Goal: Find specific page/section: Find specific page/section

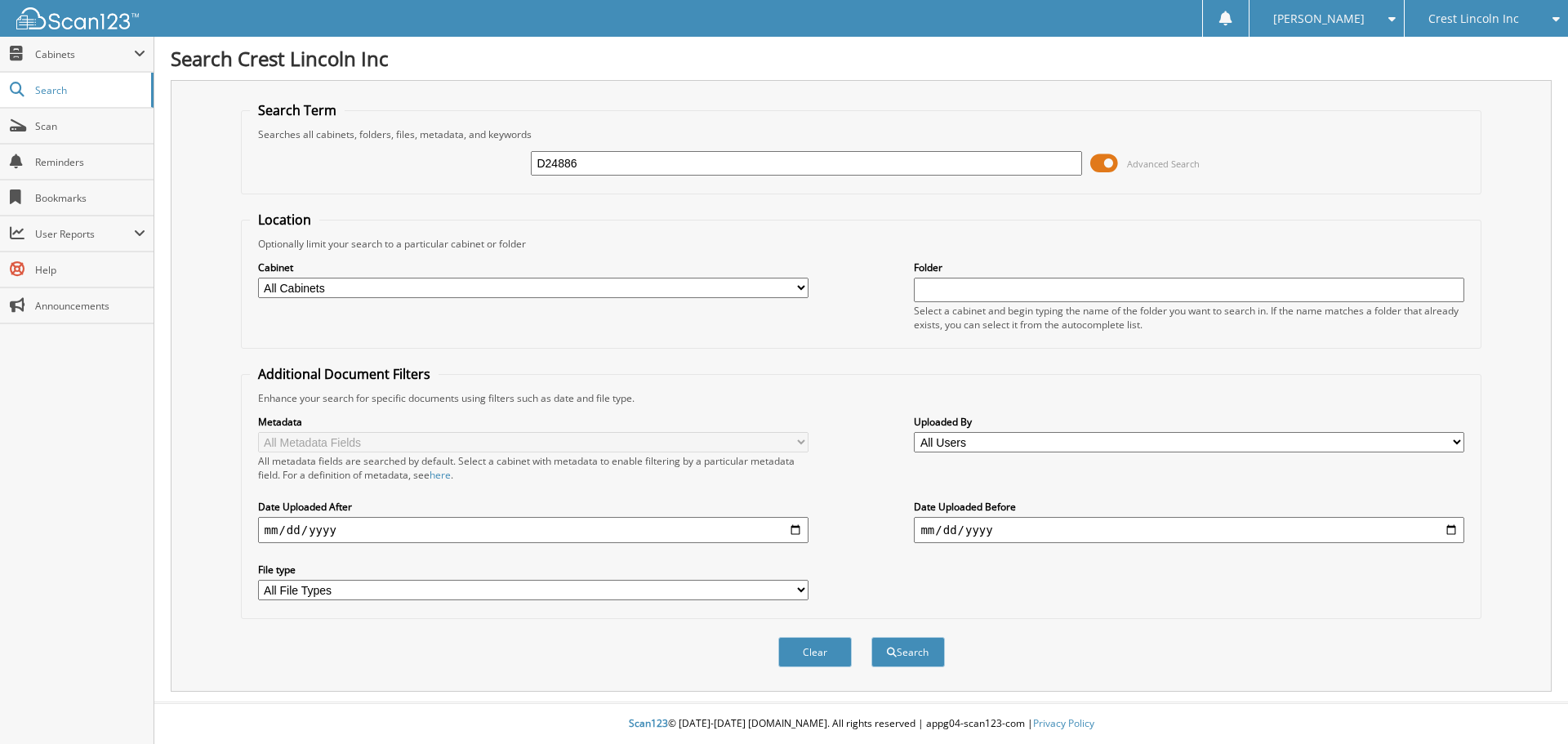
type input "D24886"
click at [871, 637] on button "Search" at bounding box center [908, 652] width 74 height 31
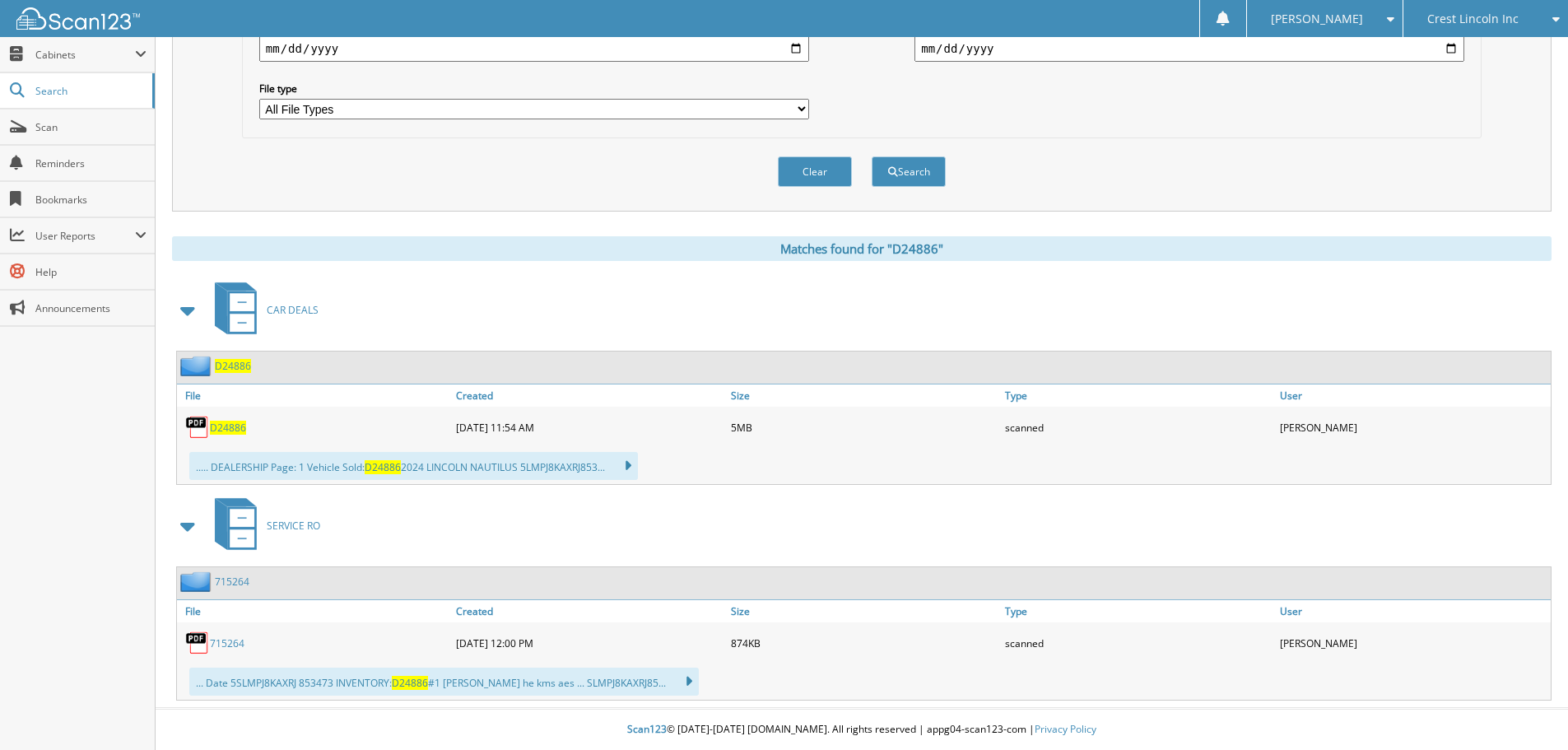
click at [237, 429] on span "D24886" at bounding box center [228, 427] width 36 height 14
click at [1428, 195] on div "Clear Search" at bounding box center [861, 172] width 1239 height 67
click at [51, 119] on link "Scan" at bounding box center [77, 126] width 155 height 35
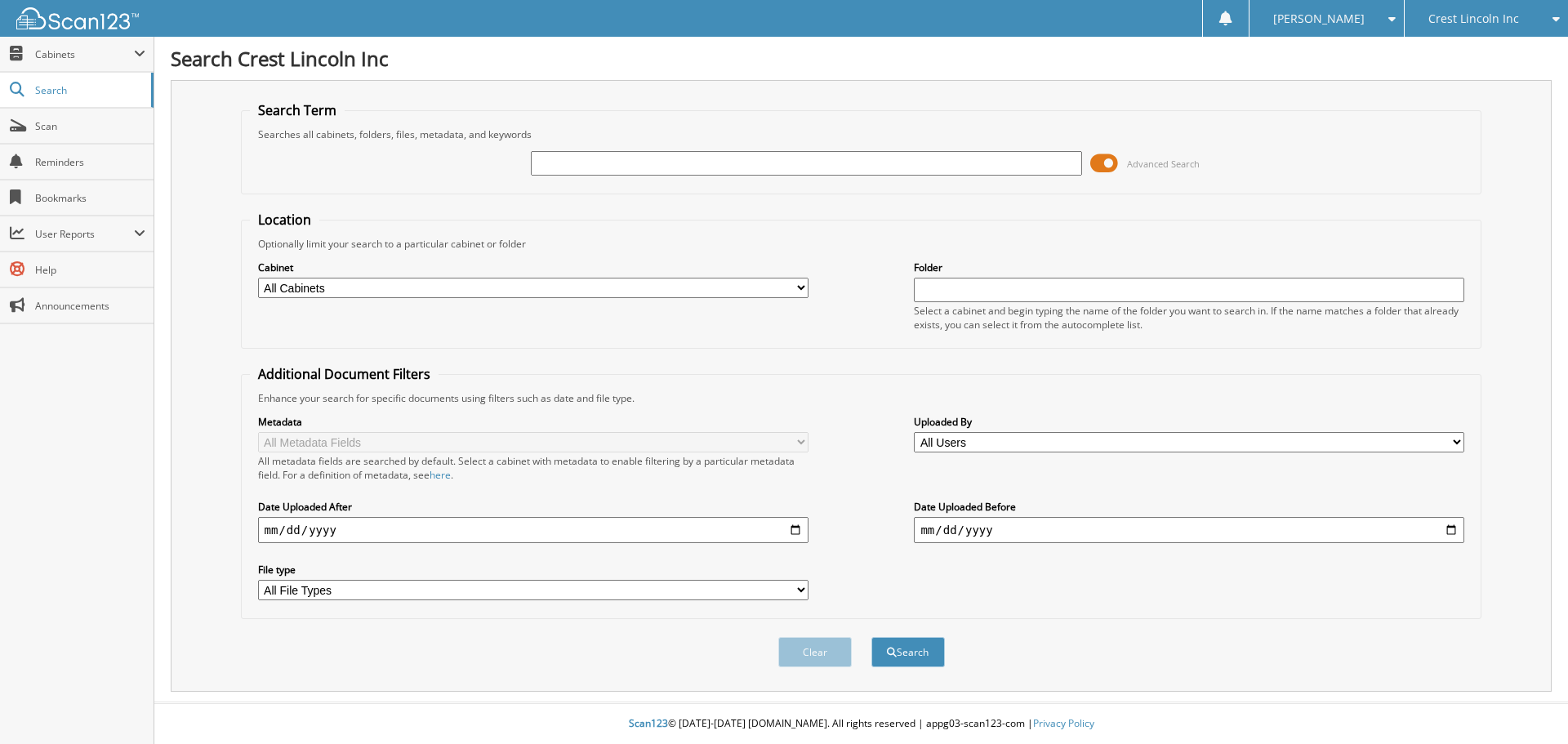
click at [1533, 27] on div "Crest Lincoln Inc" at bounding box center [1486, 18] width 147 height 36
click at [1527, 59] on link "Crest Ford Inc" at bounding box center [1487, 51] width 164 height 29
